Goal: Information Seeking & Learning: Learn about a topic

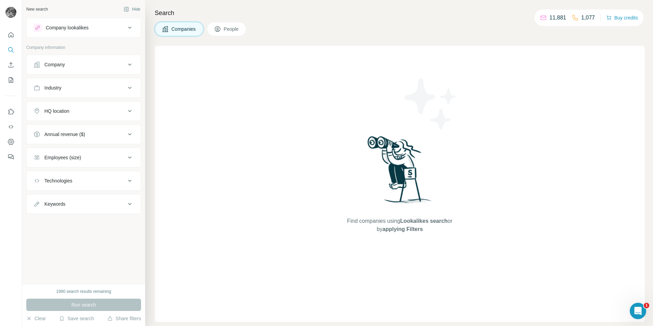
click at [131, 66] on icon at bounding box center [130, 64] width 8 height 8
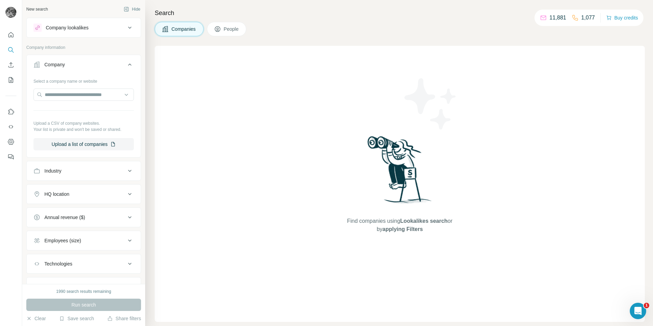
click at [131, 66] on button "Company" at bounding box center [84, 65] width 114 height 19
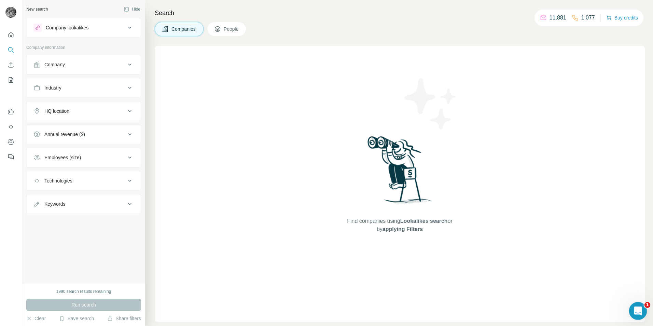
click at [641, 309] on icon "Open Intercom Messenger" at bounding box center [637, 309] width 11 height 11
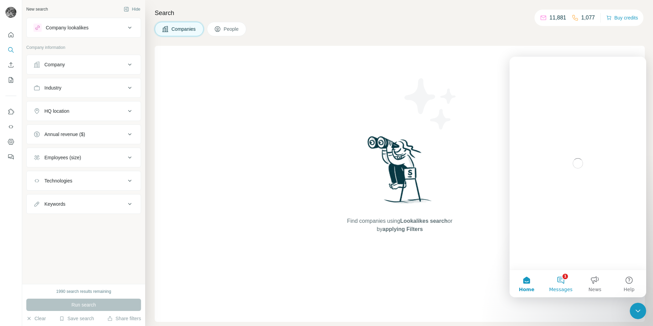
click at [567, 285] on button "1 Messages" at bounding box center [561, 283] width 34 height 27
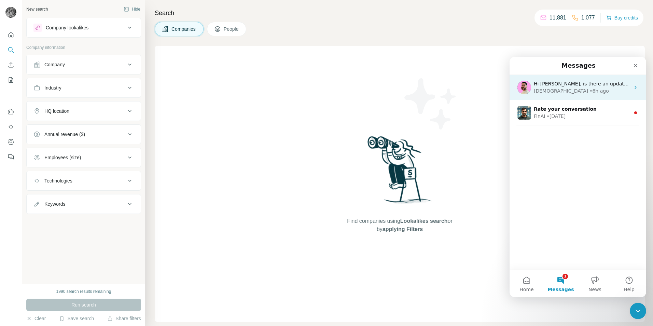
click at [578, 91] on div "[DEMOGRAPHIC_DATA] • 6h ago" at bounding box center [582, 90] width 96 height 7
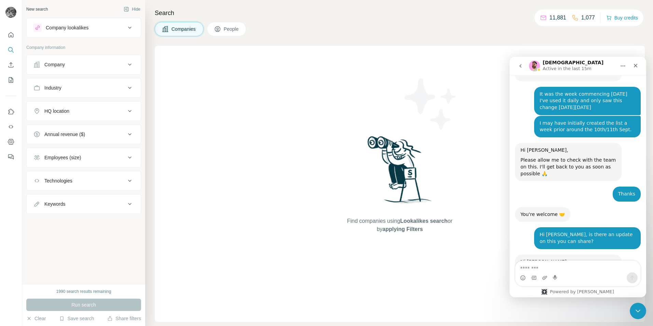
scroll to position [1870, 0]
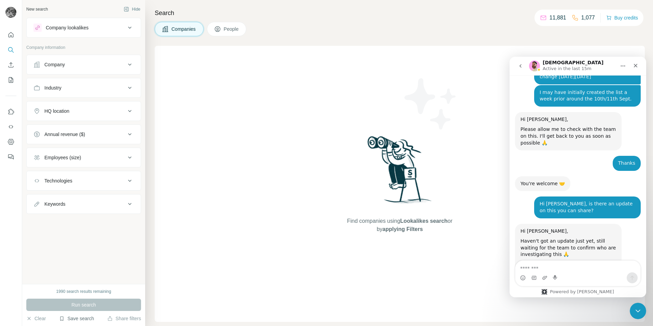
click at [82, 321] on button "Save search" at bounding box center [76, 318] width 35 height 7
click at [85, 305] on div "View my saved searches" at bounding box center [96, 307] width 72 height 14
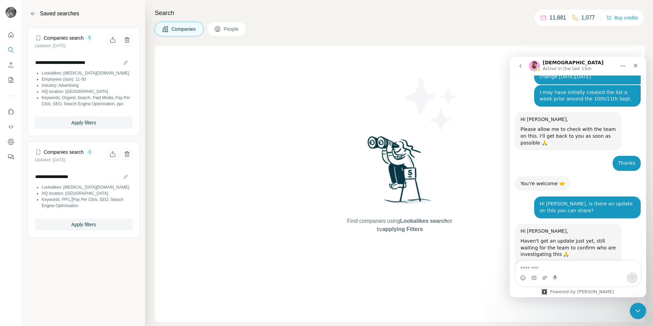
click at [73, 206] on li "Keywords: PPC, Pay Per Click, SEO, Search Engine Optimisation" at bounding box center [87, 202] width 91 height 12
click at [64, 208] on li "Keywords: PPC, Pay Per Click, SEO, Search Engine Optimisation" at bounding box center [87, 202] width 91 height 12
click at [74, 209] on li "Keywords: PPC, Pay Per Click, SEO, Search Engine Optimisation" at bounding box center [87, 202] width 91 height 12
click at [68, 155] on h4 "Companies search" at bounding box center [64, 152] width 40 height 7
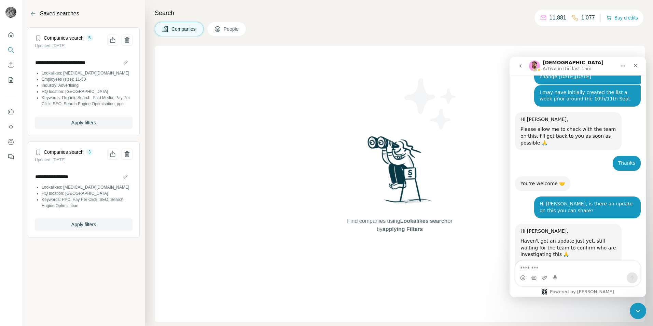
drag, startPoint x: 68, startPoint y: 157, endPoint x: 87, endPoint y: 158, distance: 19.1
click at [87, 155] on div "Companies search 3" at bounding box center [71, 152] width 72 height 7
click at [64, 37] on h4 "Companies search" at bounding box center [64, 37] width 40 height 7
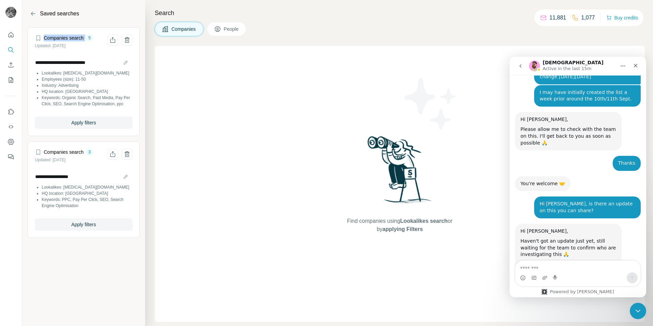
drag, startPoint x: 64, startPoint y: 37, endPoint x: 55, endPoint y: 39, distance: 9.6
click at [55, 39] on h4 "Companies search" at bounding box center [64, 37] width 40 height 7
drag, startPoint x: 93, startPoint y: 37, endPoint x: 49, endPoint y: 39, distance: 43.8
click at [49, 39] on div "Companies search 5" at bounding box center [71, 37] width 72 height 7
click at [49, 39] on h4 "Companies search" at bounding box center [64, 37] width 40 height 7
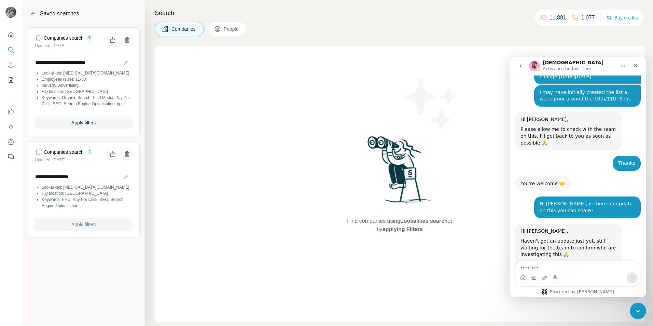
click at [84, 228] on span "Apply filters" at bounding box center [83, 224] width 25 height 7
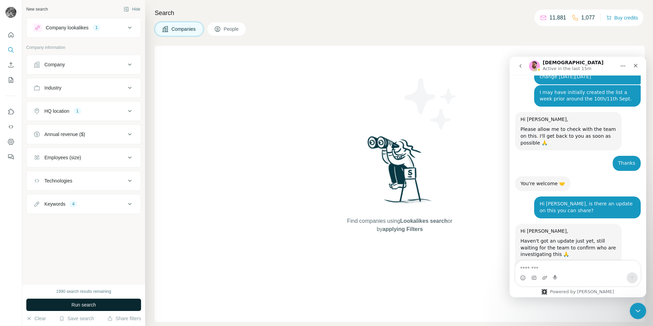
click at [97, 303] on button "Run search" at bounding box center [83, 305] width 115 height 12
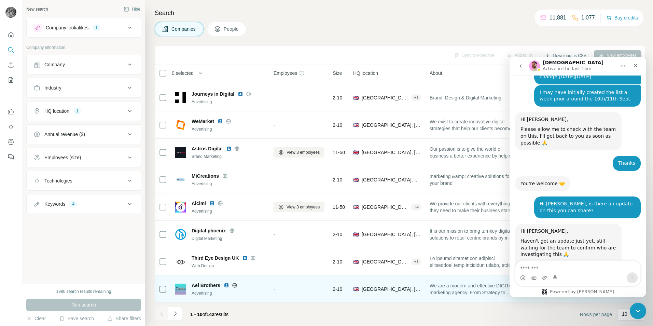
scroll to position [55, 0]
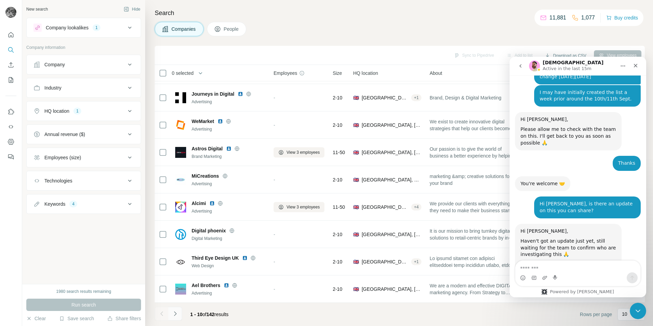
click at [177, 315] on icon "Navigate to next page" at bounding box center [175, 313] width 7 height 7
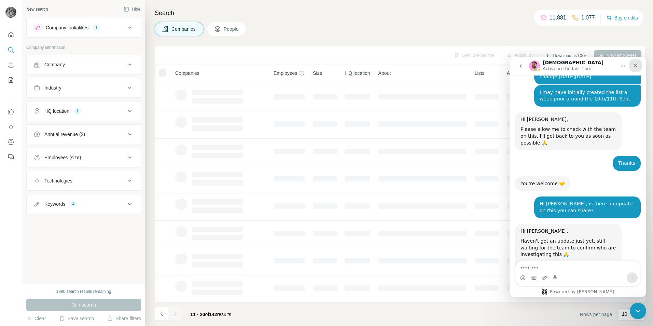
click at [635, 65] on icon "Close" at bounding box center [636, 66] width 4 height 4
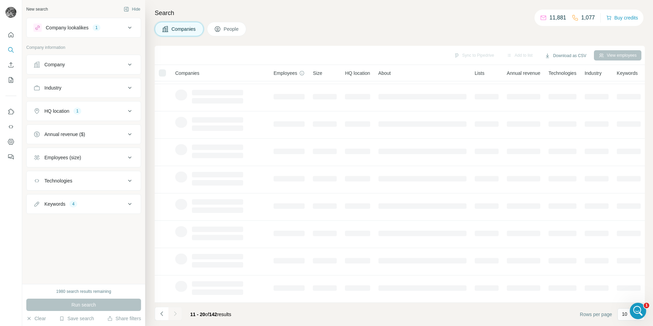
scroll to position [1870, 0]
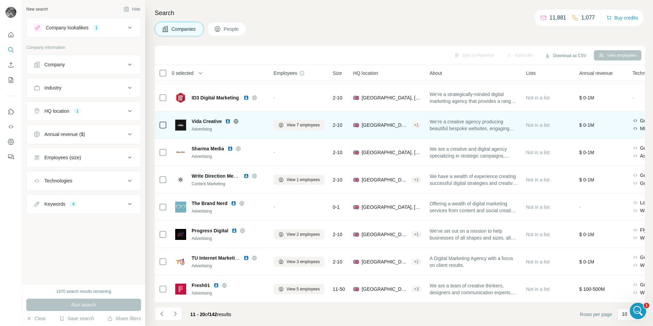
click at [226, 119] on img at bounding box center [227, 121] width 5 height 5
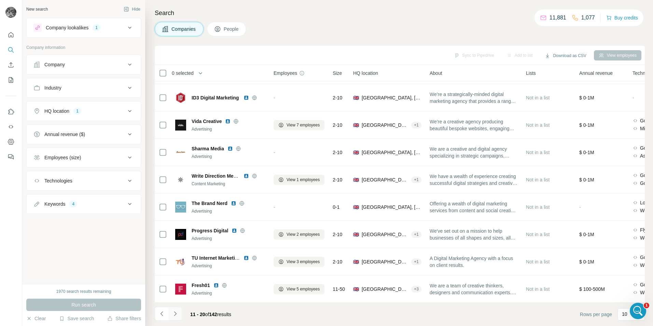
click at [174, 312] on icon "Navigate to next page" at bounding box center [175, 313] width 7 height 7
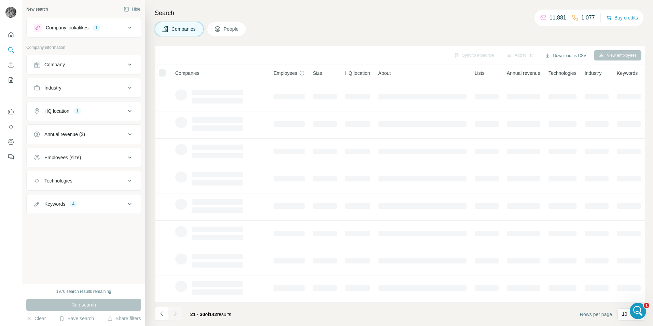
click at [90, 89] on div "Industry" at bounding box center [79, 87] width 92 height 7
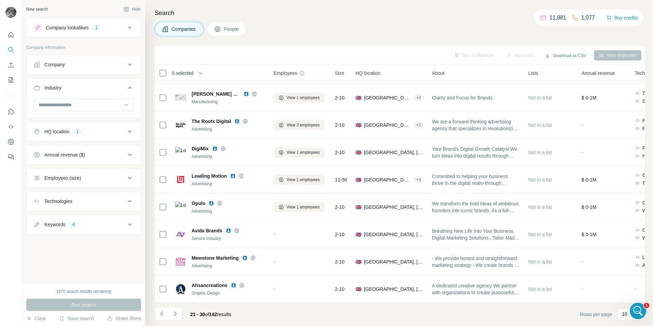
click at [84, 64] on div "Company" at bounding box center [79, 64] width 92 height 7
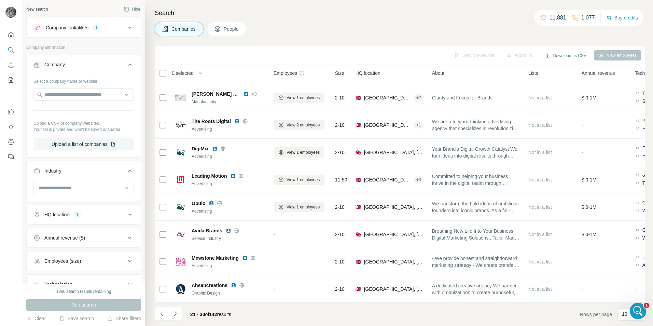
click at [84, 64] on div "Company" at bounding box center [79, 64] width 92 height 7
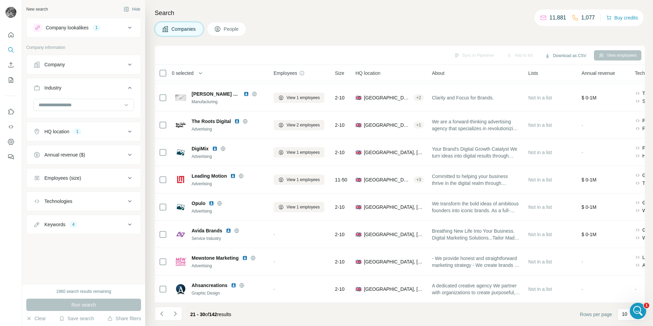
click at [116, 31] on div "Company lookalikes 1" at bounding box center [79, 28] width 92 height 8
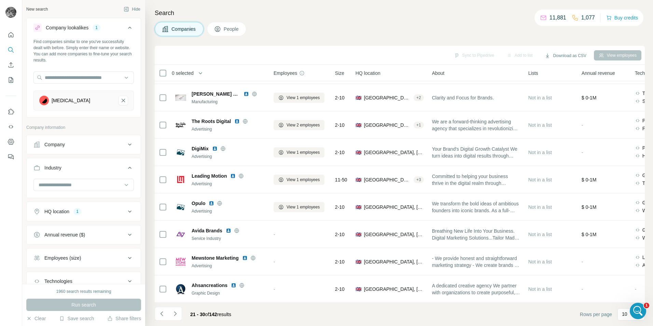
click at [122, 99] on icon "Serotonin-remove-button" at bounding box center [123, 100] width 3 height 3
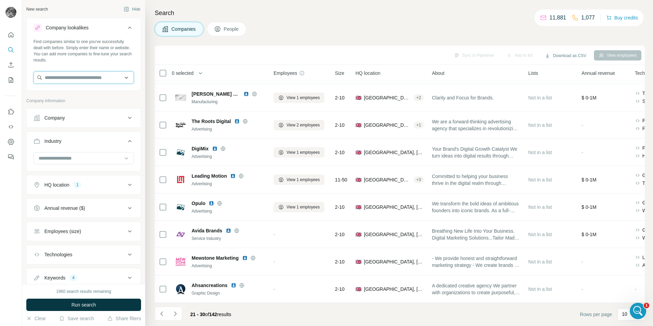
click at [61, 75] on input "text" at bounding box center [83, 77] width 100 height 12
paste input "**********"
type input "**********"
click at [79, 93] on p "Connective3" at bounding box center [69, 92] width 33 height 7
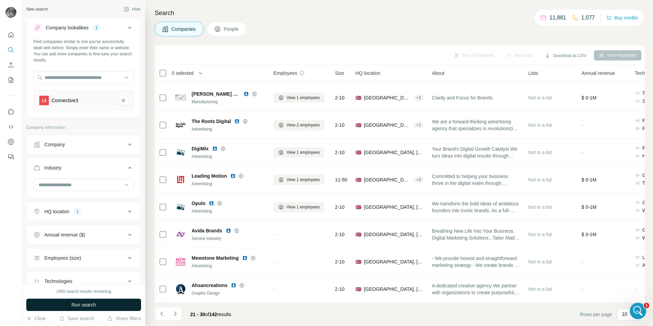
click at [78, 308] on button "Run search" at bounding box center [83, 305] width 115 height 12
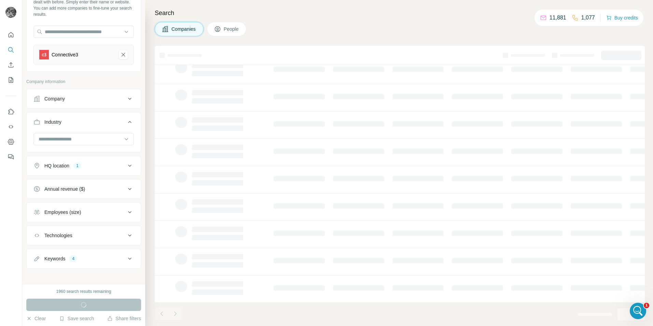
scroll to position [50, 0]
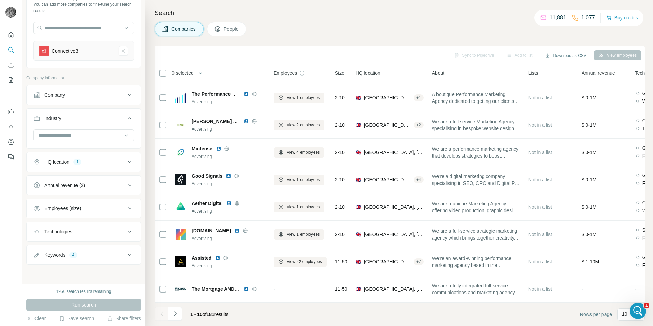
click at [101, 212] on button "Employees (size)" at bounding box center [84, 208] width 114 height 16
click at [36, 246] on icon at bounding box center [37, 249] width 8 height 8
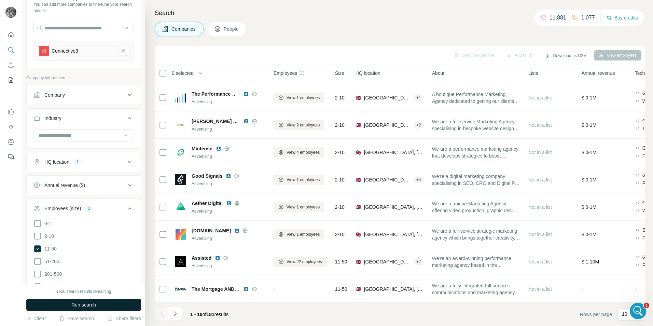
click at [81, 302] on span "Run search" at bounding box center [83, 304] width 25 height 7
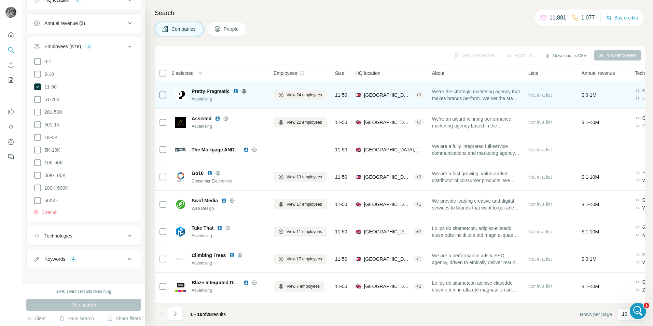
click at [236, 90] on img at bounding box center [235, 90] width 5 height 5
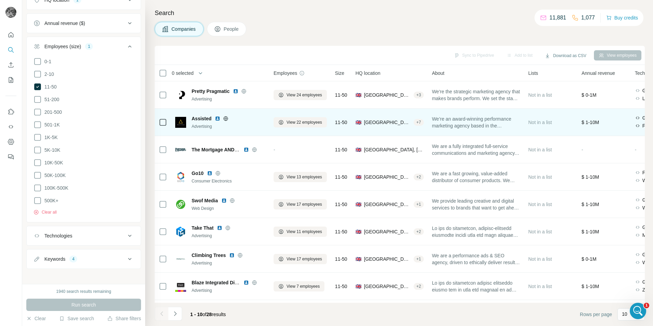
click at [217, 118] on img at bounding box center [217, 118] width 5 height 5
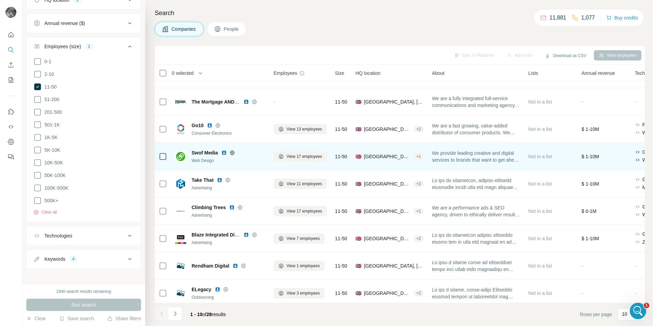
scroll to position [55, 0]
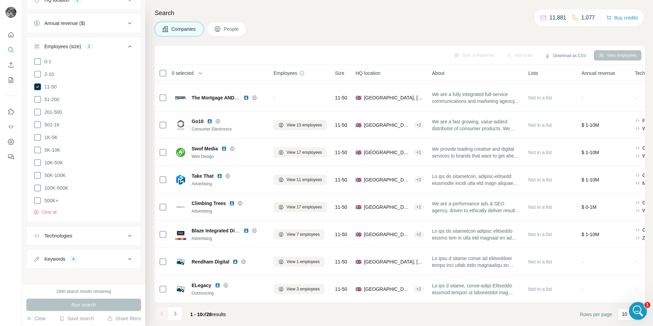
click at [637, 318] on div "Open Intercom Messenger" at bounding box center [637, 310] width 23 height 23
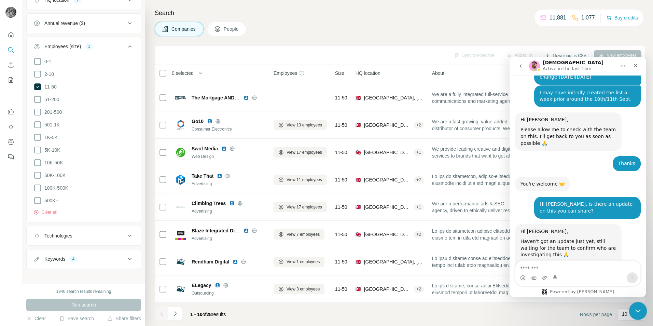
scroll to position [1870, 0]
click at [536, 65] on img "Intercom messenger" at bounding box center [534, 65] width 11 height 11
click at [551, 64] on h1 "[DEMOGRAPHIC_DATA]" at bounding box center [573, 62] width 61 height 5
drag, startPoint x: 551, startPoint y: 64, endPoint x: 559, endPoint y: 66, distance: 8.9
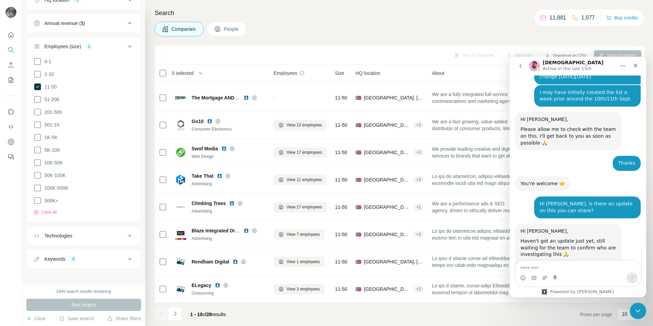
click at [559, 66] on p "Active in the last 15m" at bounding box center [567, 68] width 49 height 7
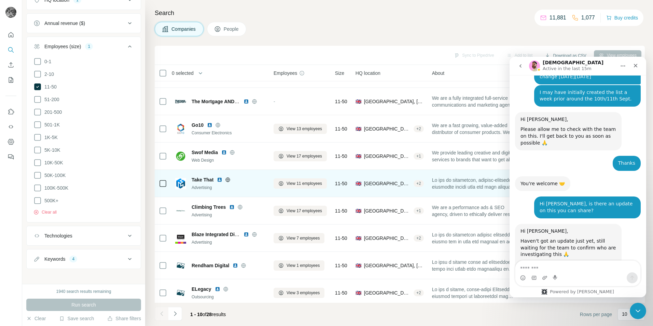
scroll to position [55, 0]
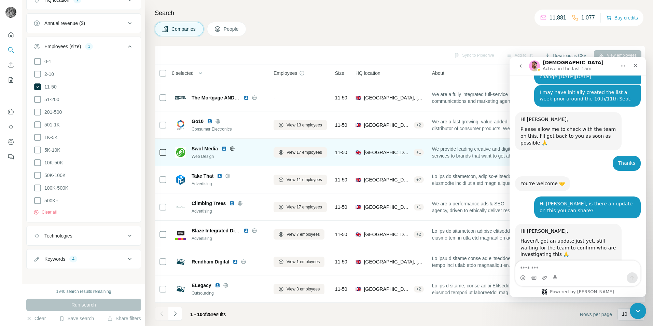
click at [225, 146] on img at bounding box center [223, 148] width 5 height 5
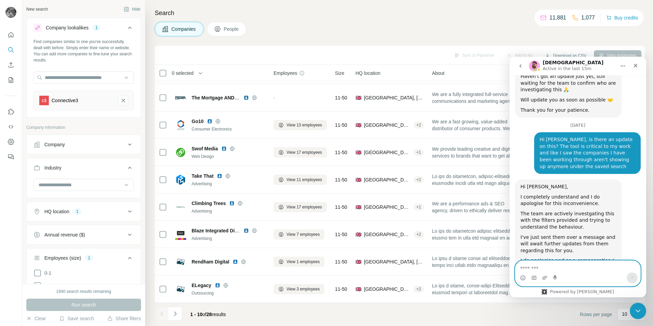
click at [551, 264] on textarea "Message…" at bounding box center [577, 267] width 125 height 12
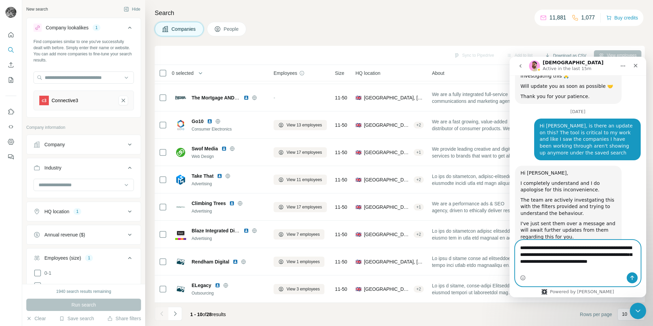
scroll to position [2055, 0]
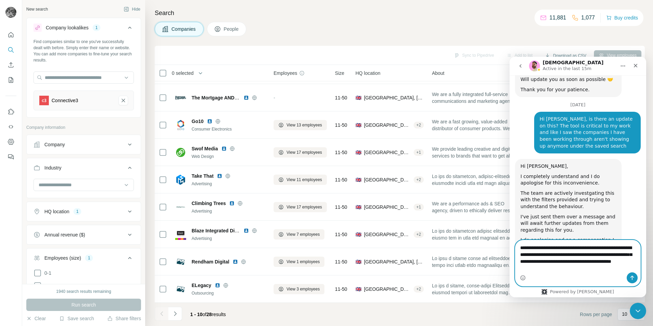
type textarea "**********"
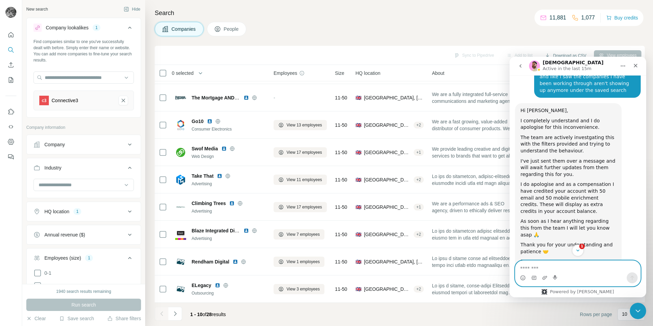
scroll to position [2164, 0]
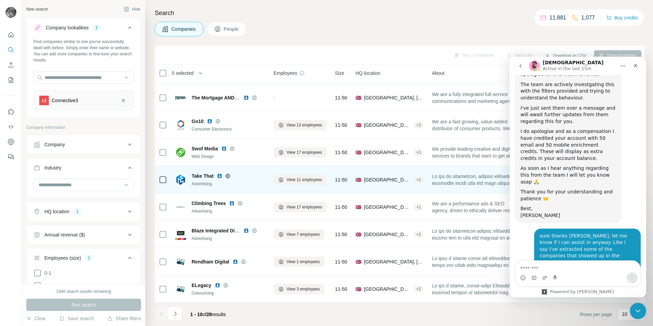
click at [222, 173] on img at bounding box center [219, 175] width 5 height 5
